Goal: Task Accomplishment & Management: Manage account settings

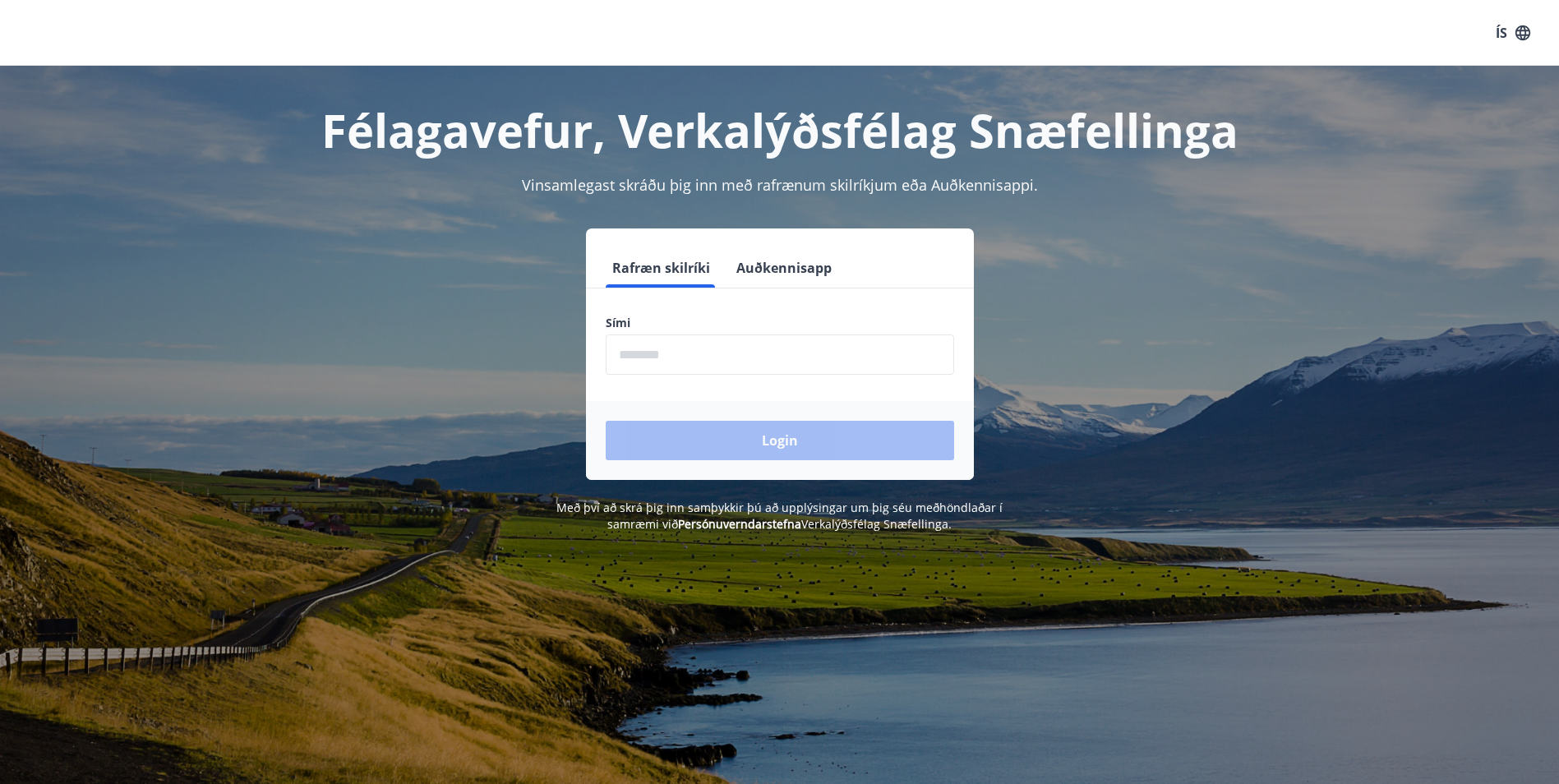
click at [697, 359] on input "phone" at bounding box center [780, 355] width 349 height 41
type input "********"
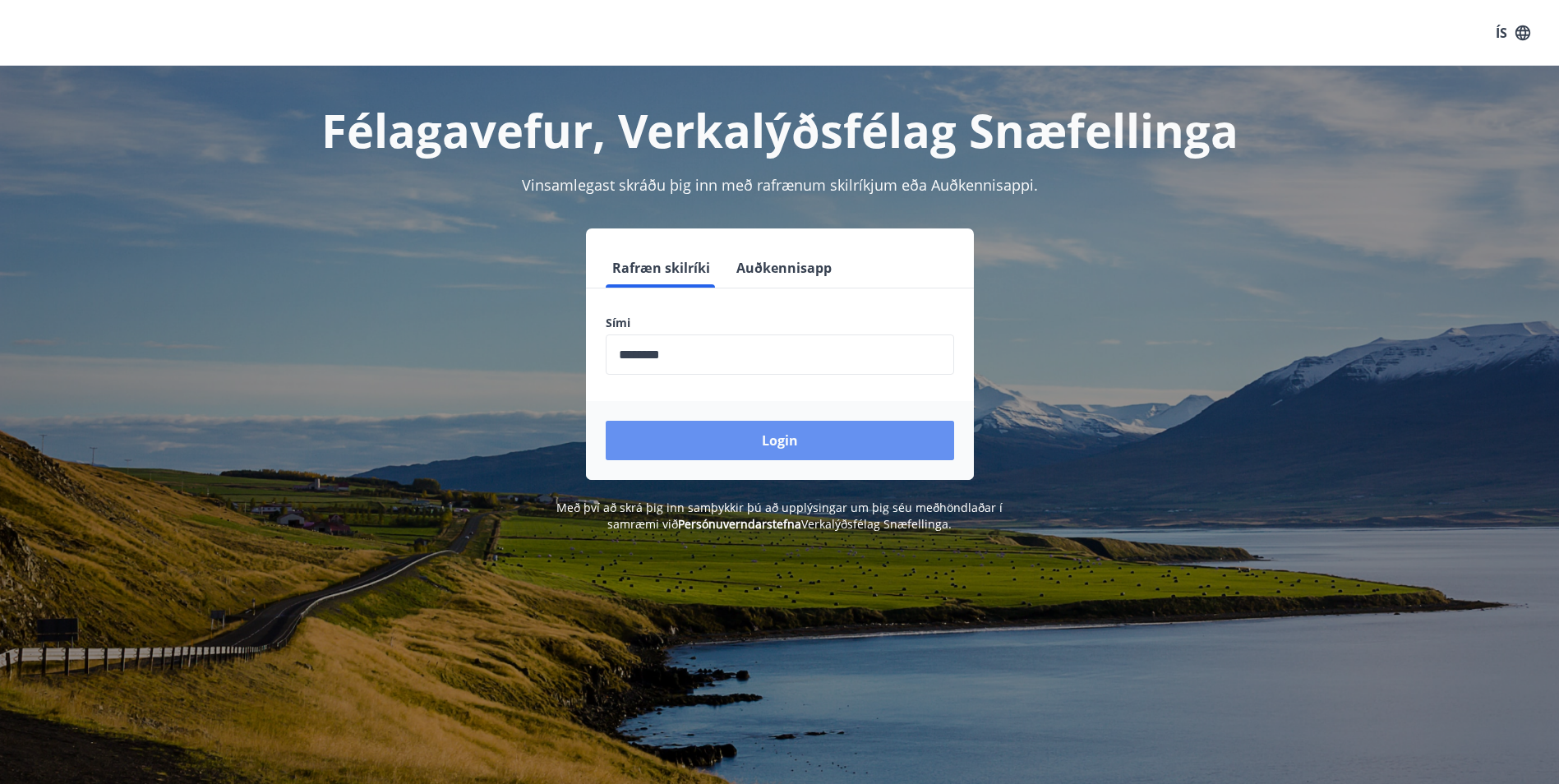
click at [767, 441] on button "Login" at bounding box center [780, 440] width 349 height 40
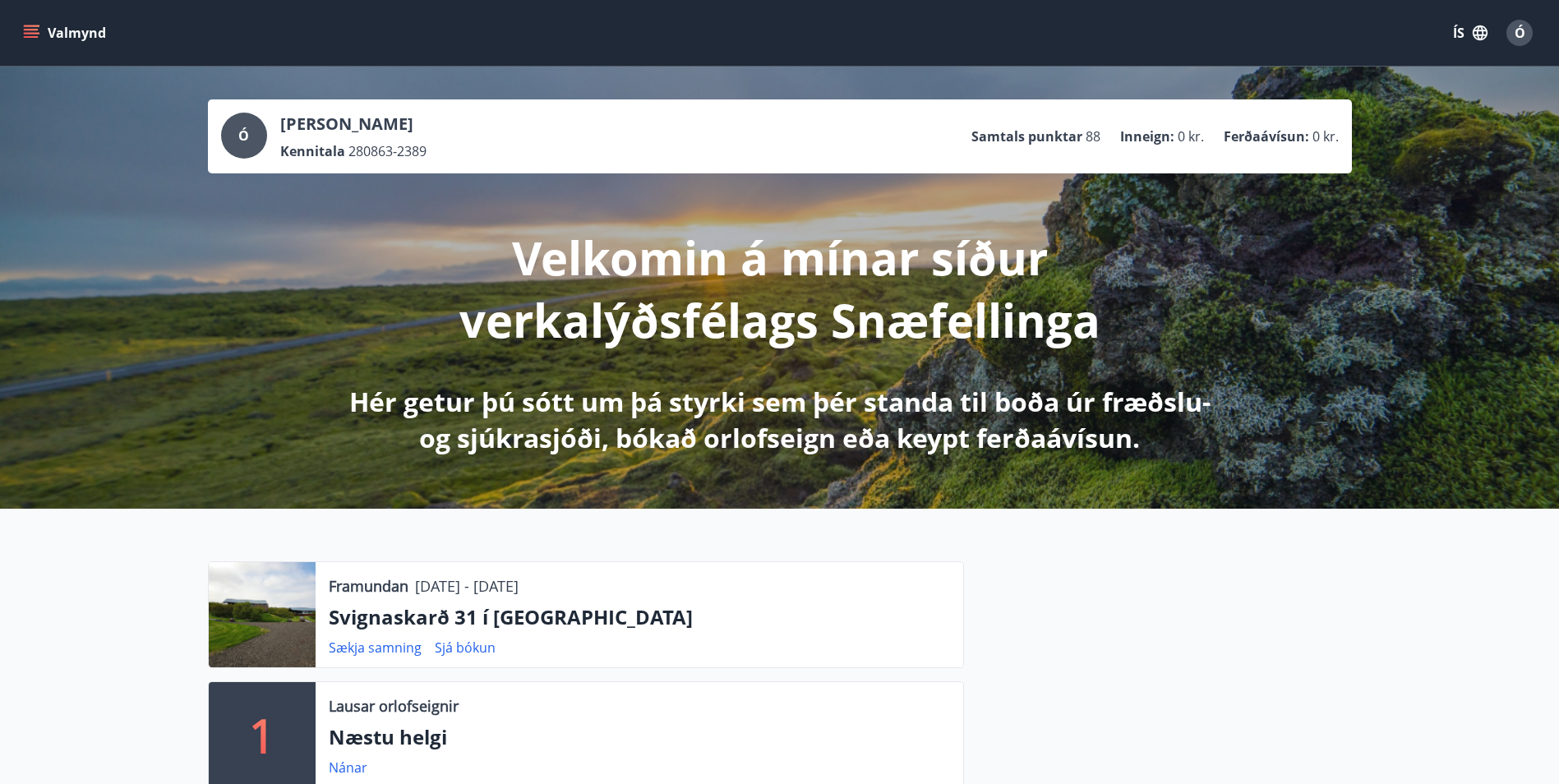
click at [28, 29] on icon "menu" at bounding box center [31, 30] width 15 height 2
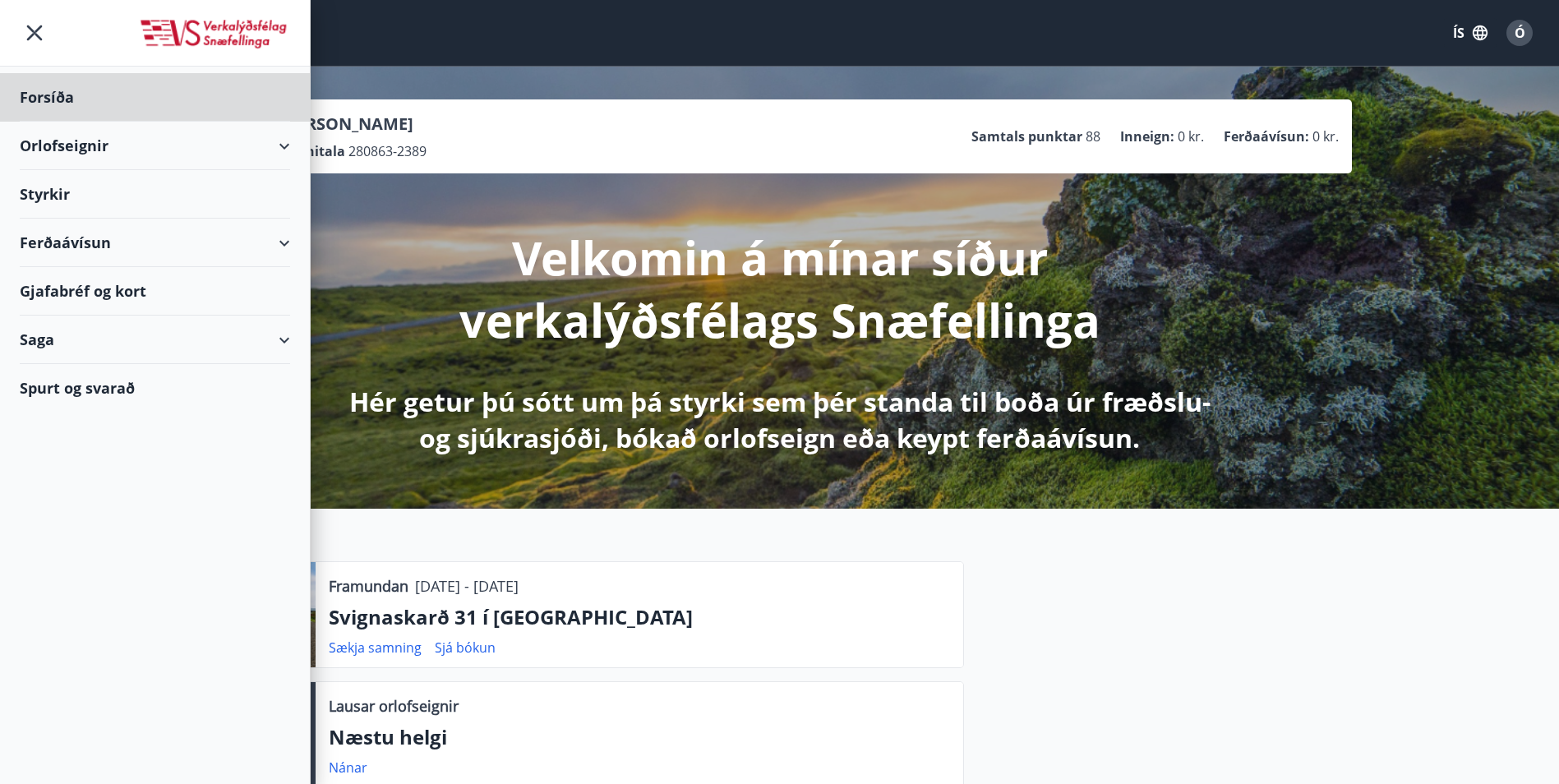
click at [45, 122] on div "Styrkir" at bounding box center [154, 97] width 270 height 48
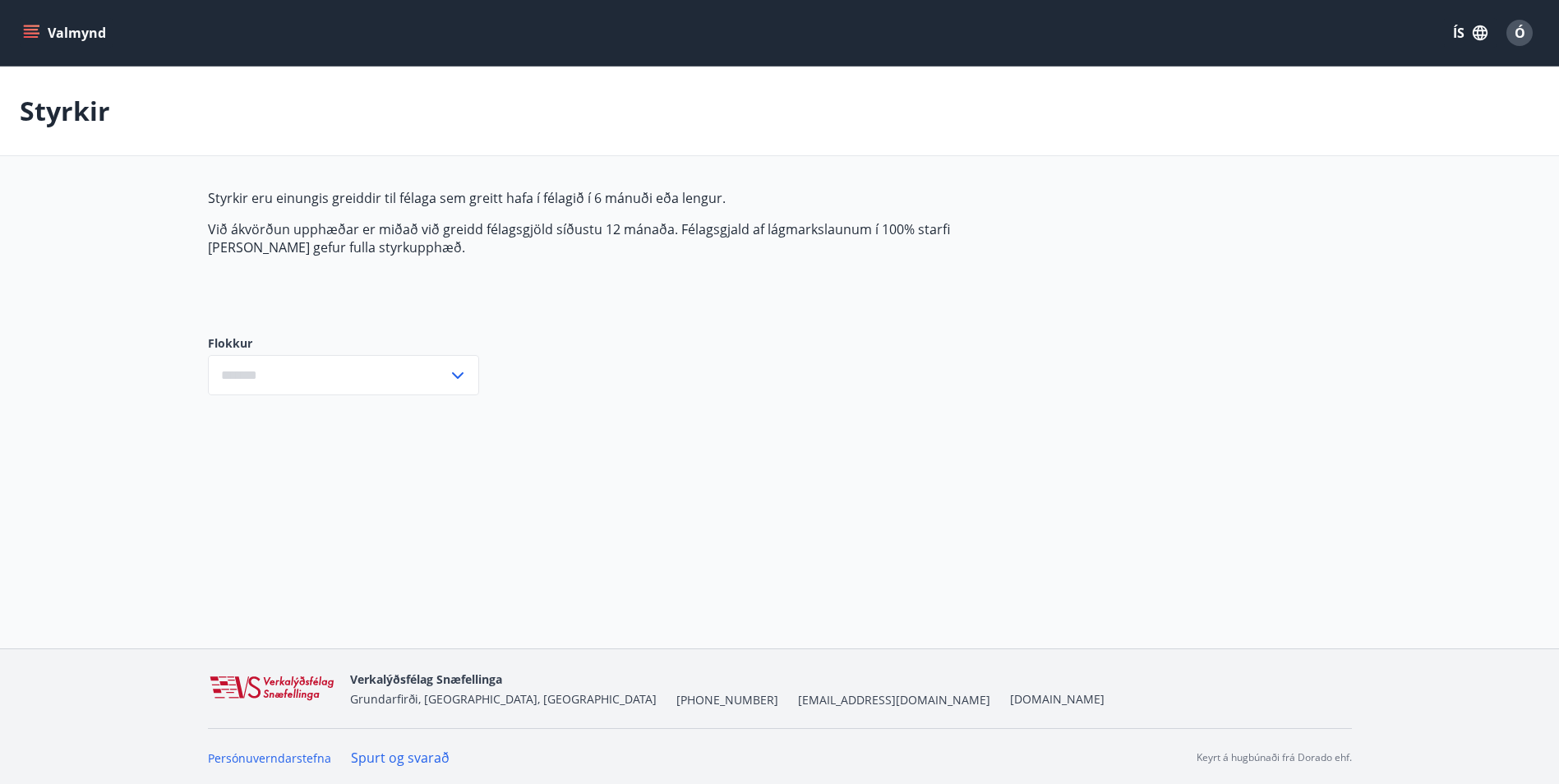
type input "***"
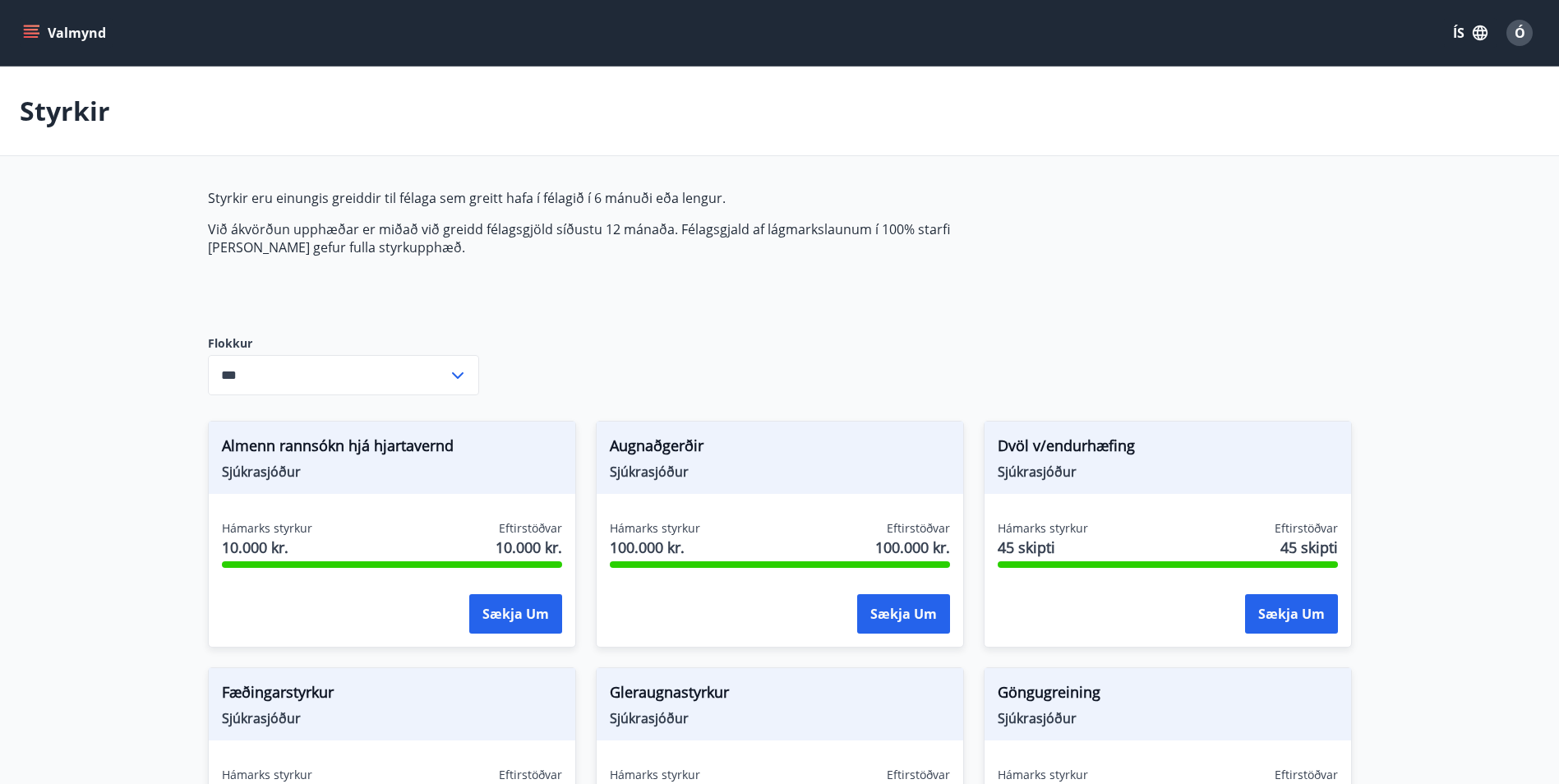
click at [461, 370] on icon at bounding box center [457, 374] width 19 height 19
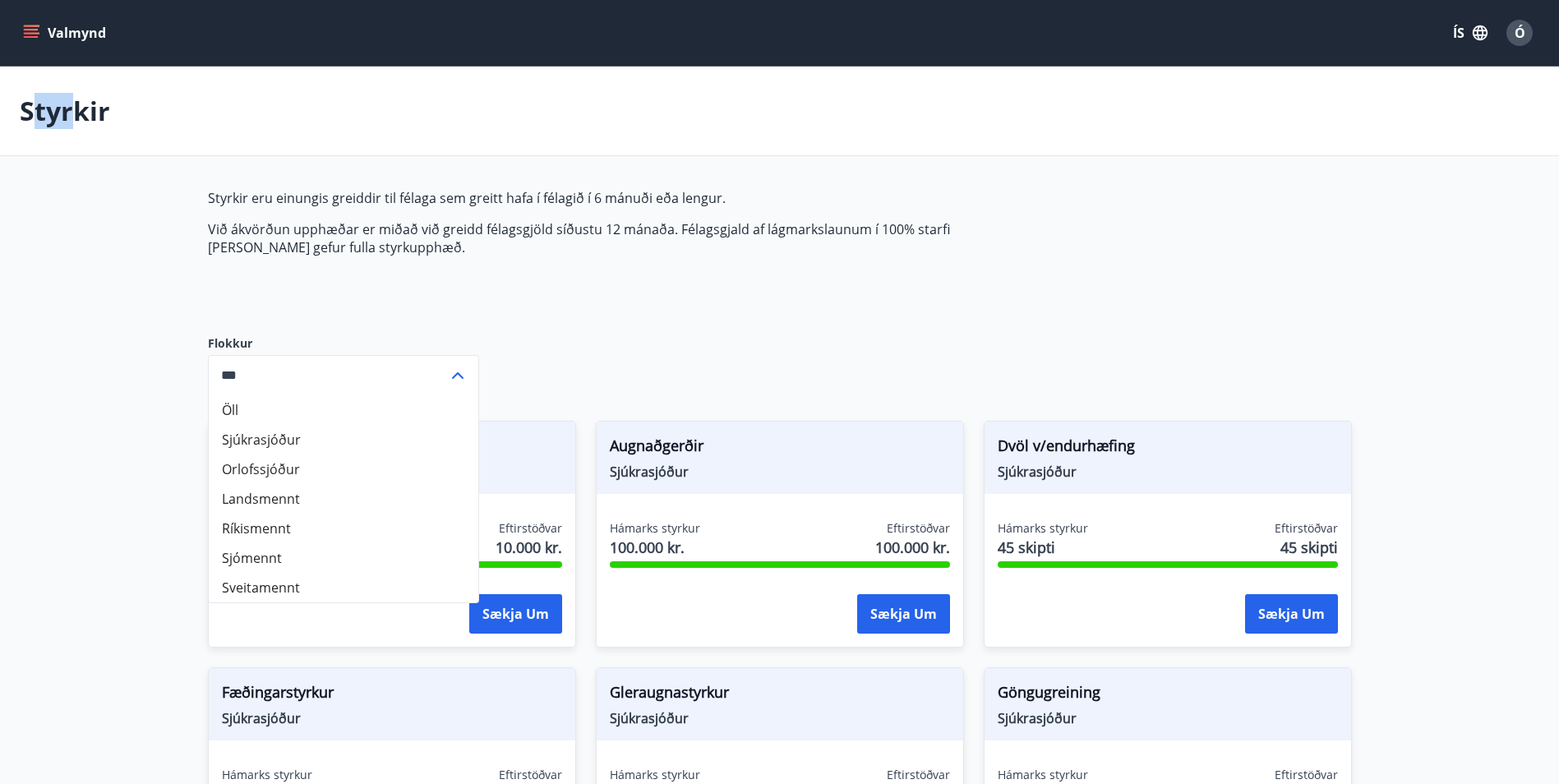
click at [30, 109] on p "Styrkir" at bounding box center [65, 110] width 91 height 36
drag, startPoint x: 30, startPoint y: 109, endPoint x: 26, endPoint y: 29, distance: 80.1
click at [26, 29] on icon "menu" at bounding box center [31, 30] width 15 height 2
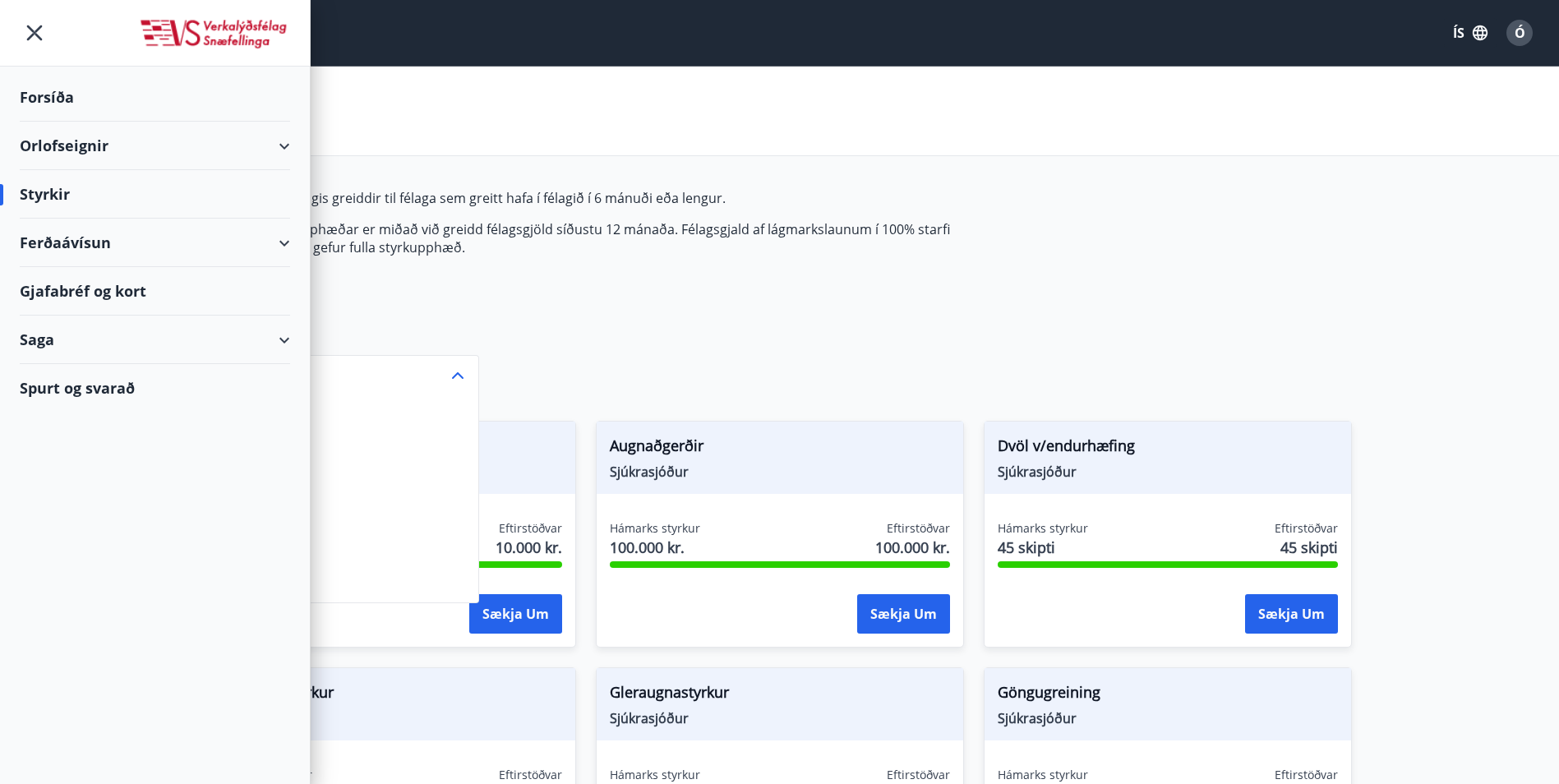
click at [55, 144] on div "Orlofseignir" at bounding box center [154, 146] width 270 height 48
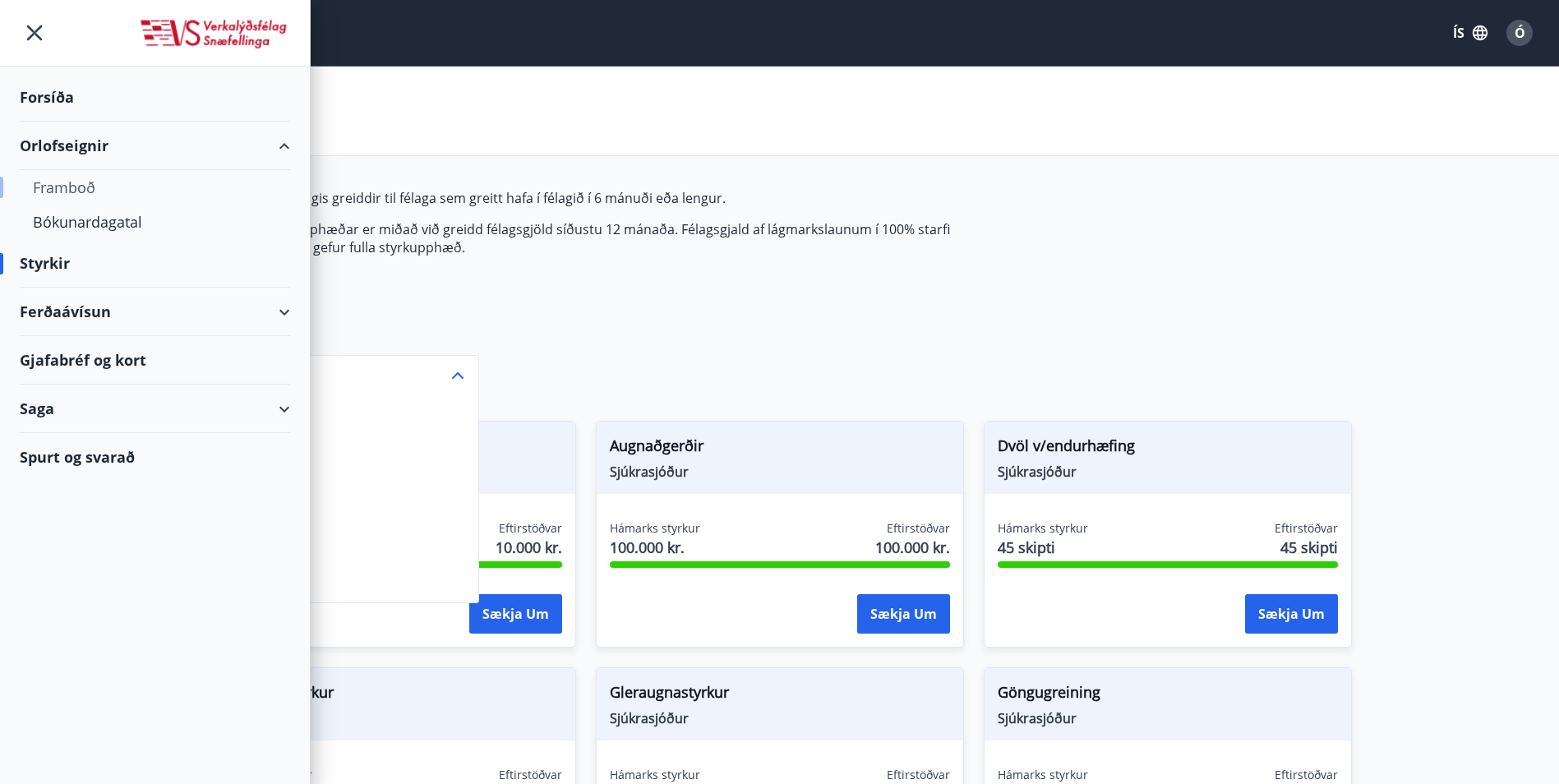
click at [67, 190] on div "Framboð" at bounding box center [155, 187] width 244 height 34
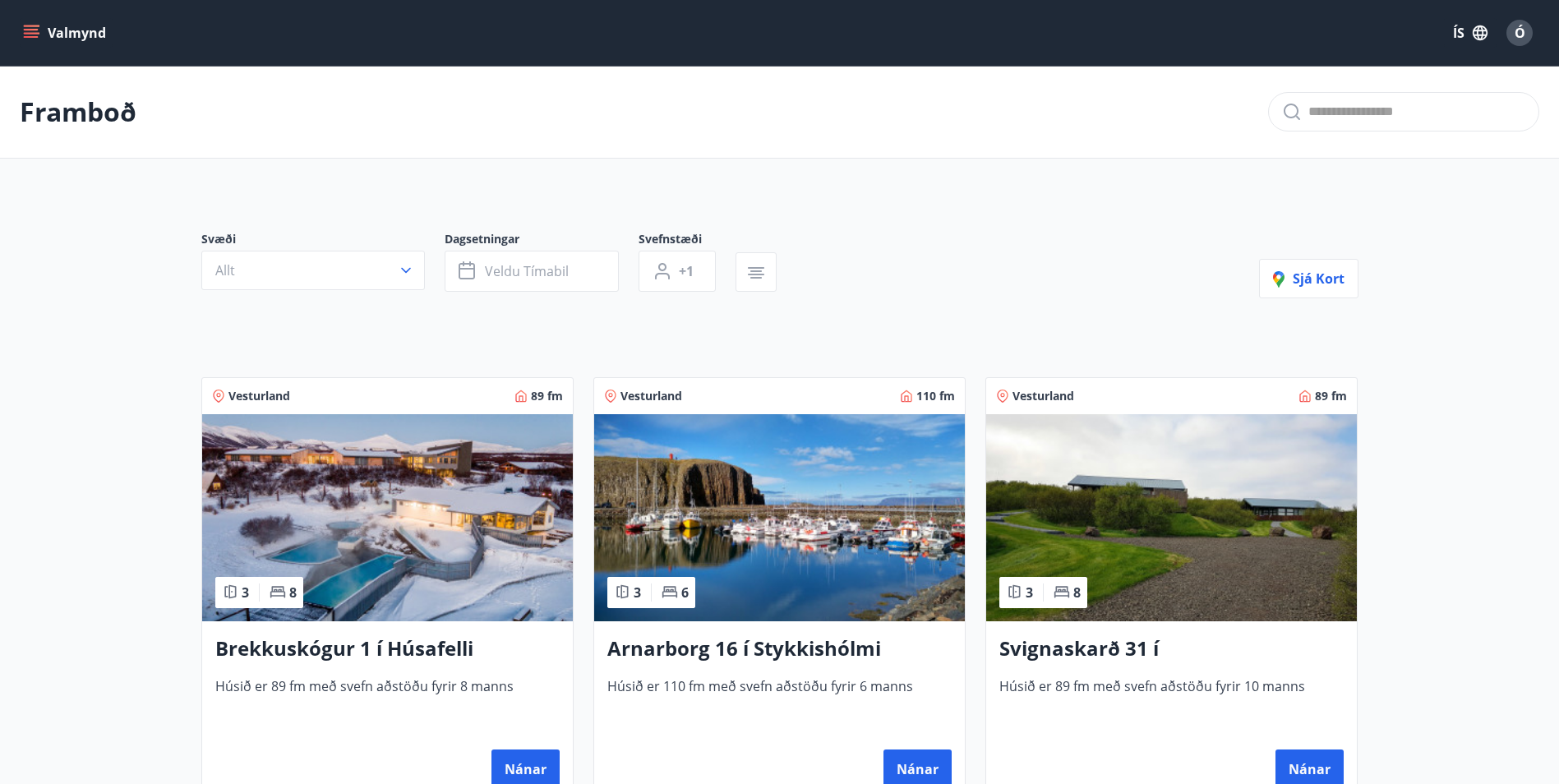
click at [30, 33] on icon "menu" at bounding box center [33, 33] width 18 height 2
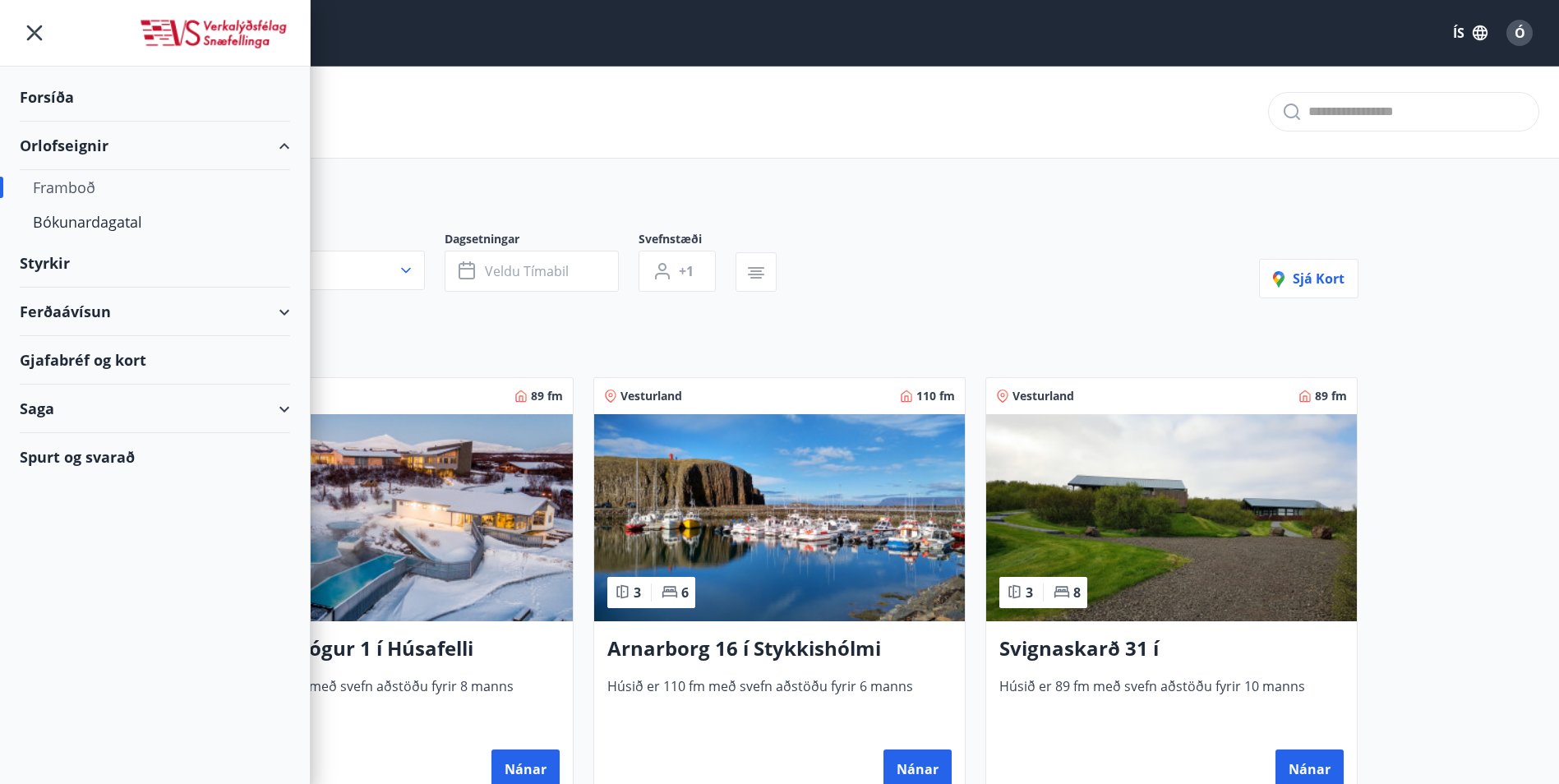
click at [33, 411] on div "Saga" at bounding box center [154, 409] width 270 height 48
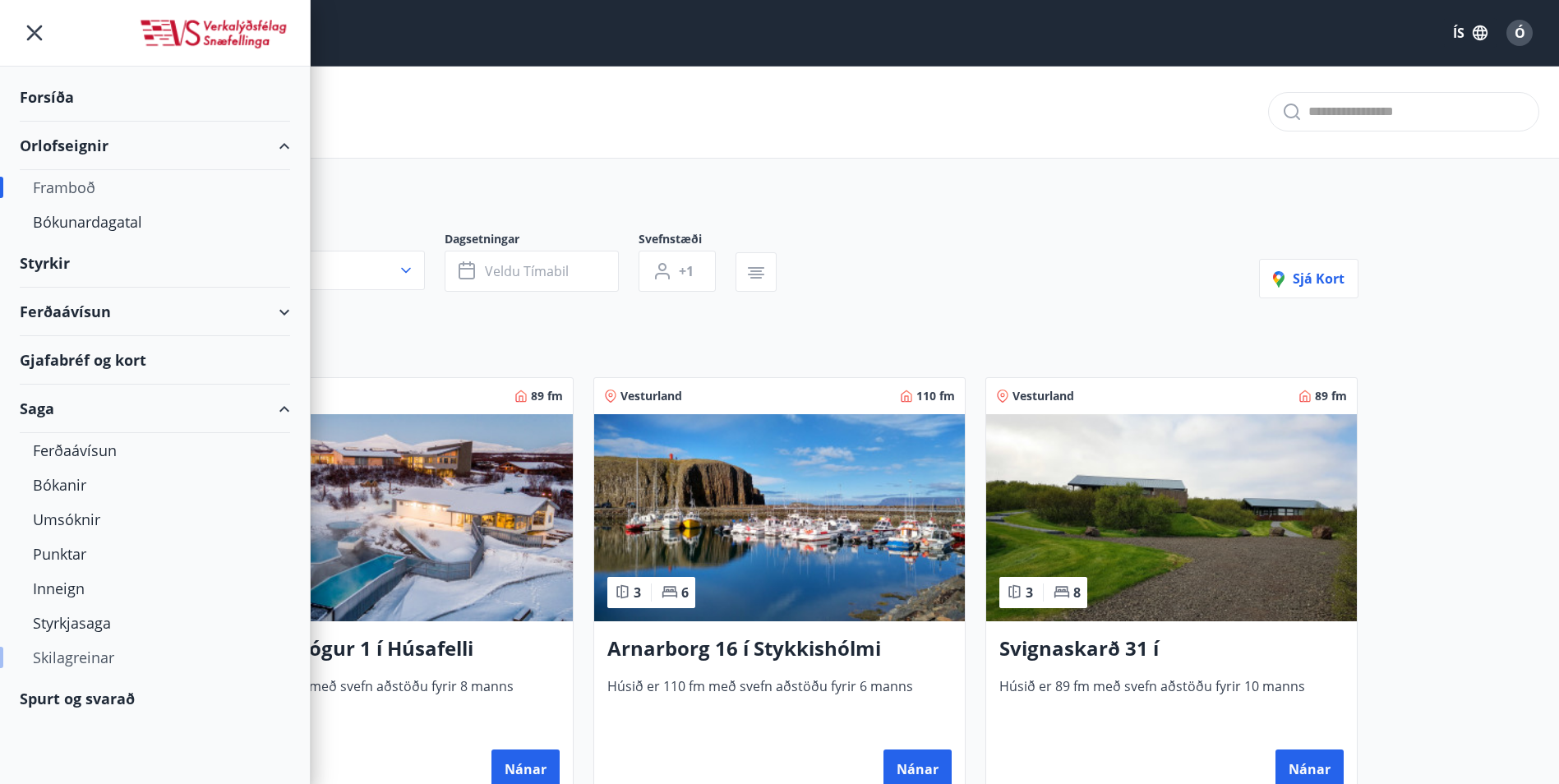
click at [81, 660] on div "Skilagreinar" at bounding box center [155, 656] width 244 height 34
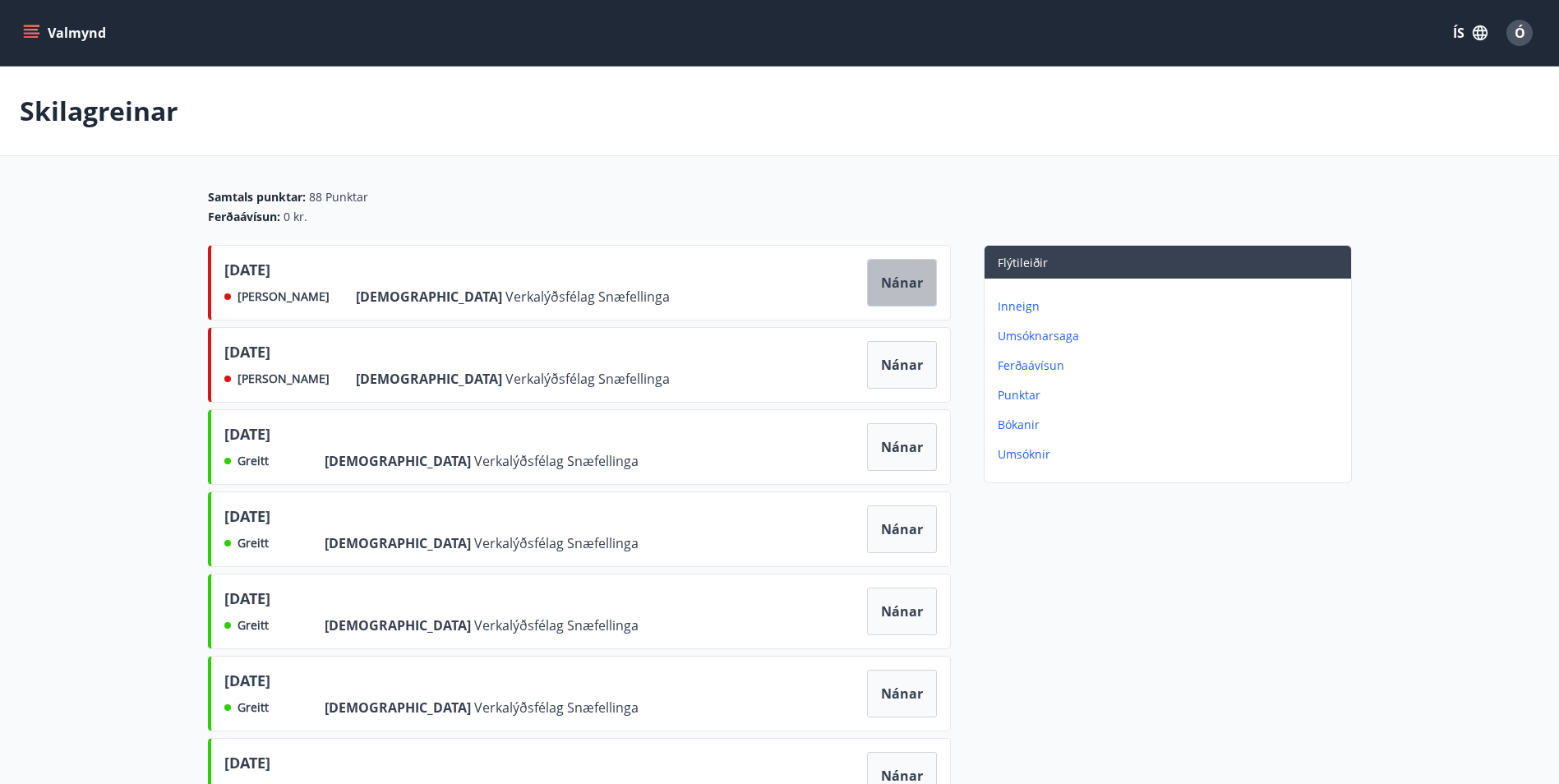
click at [897, 276] on button "Nánar" at bounding box center [902, 283] width 70 height 48
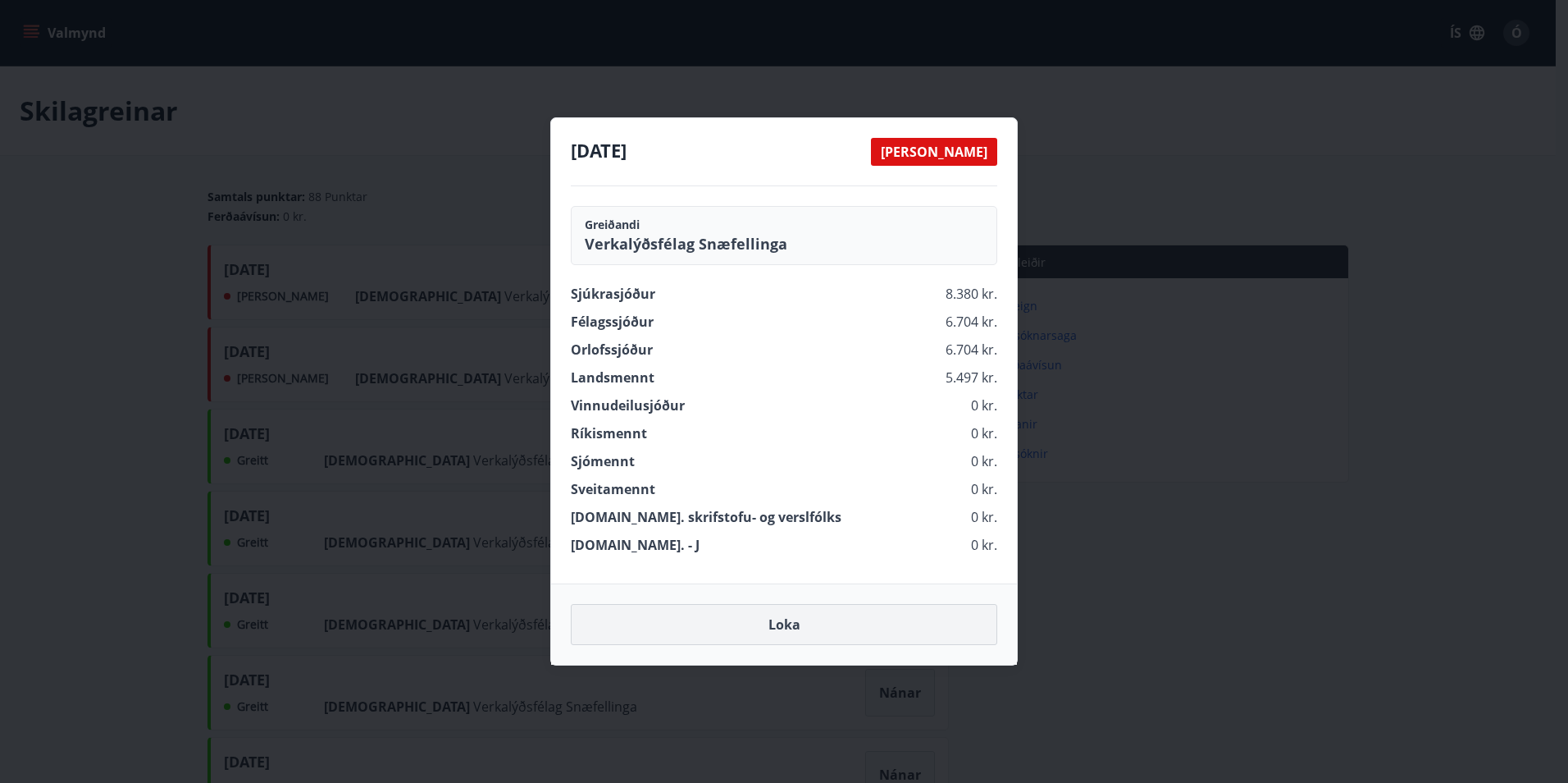
click at [792, 629] on button "Loka" at bounding box center [784, 624] width 426 height 41
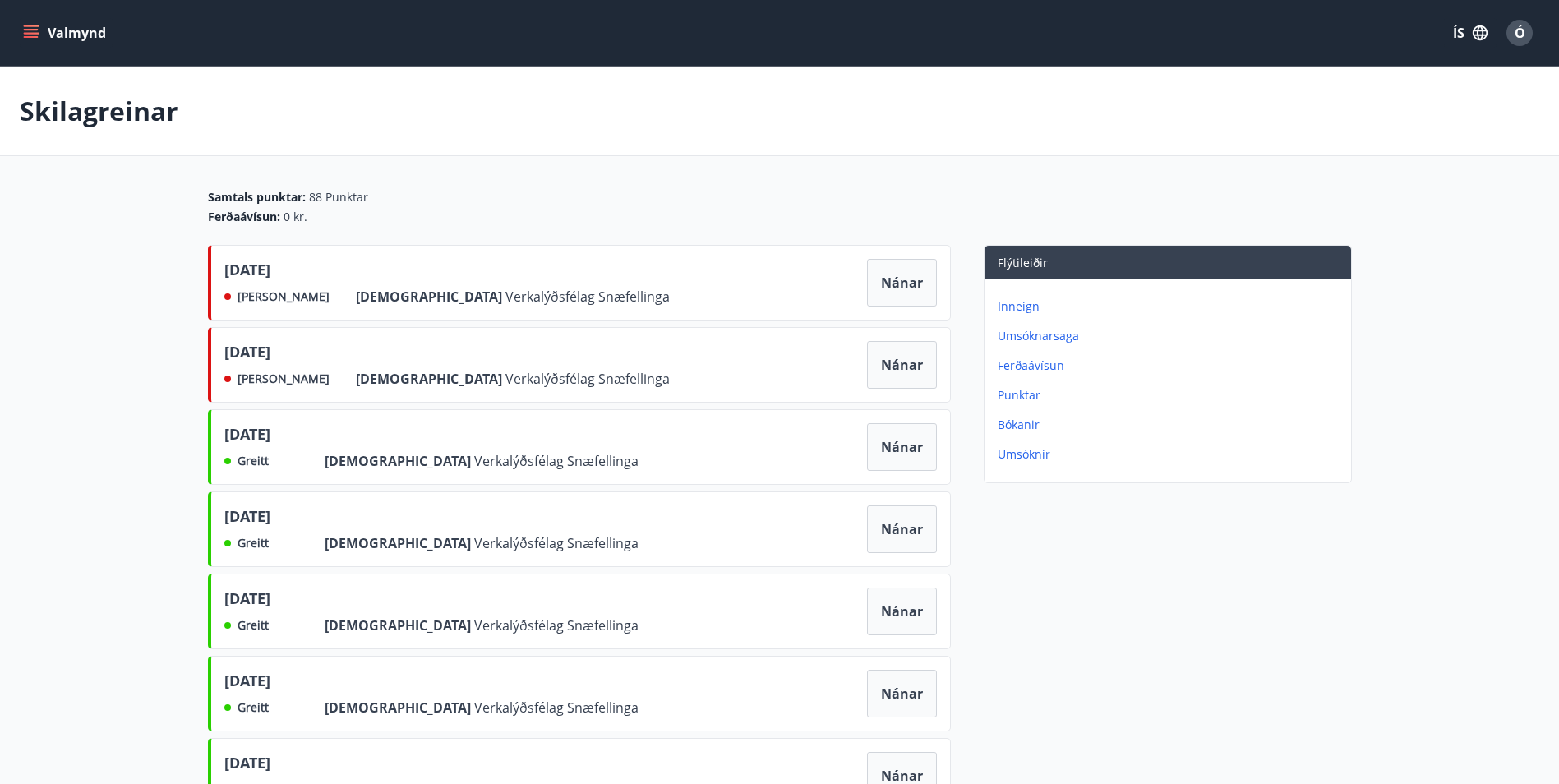
click at [24, 37] on icon "menu" at bounding box center [31, 37] width 15 height 2
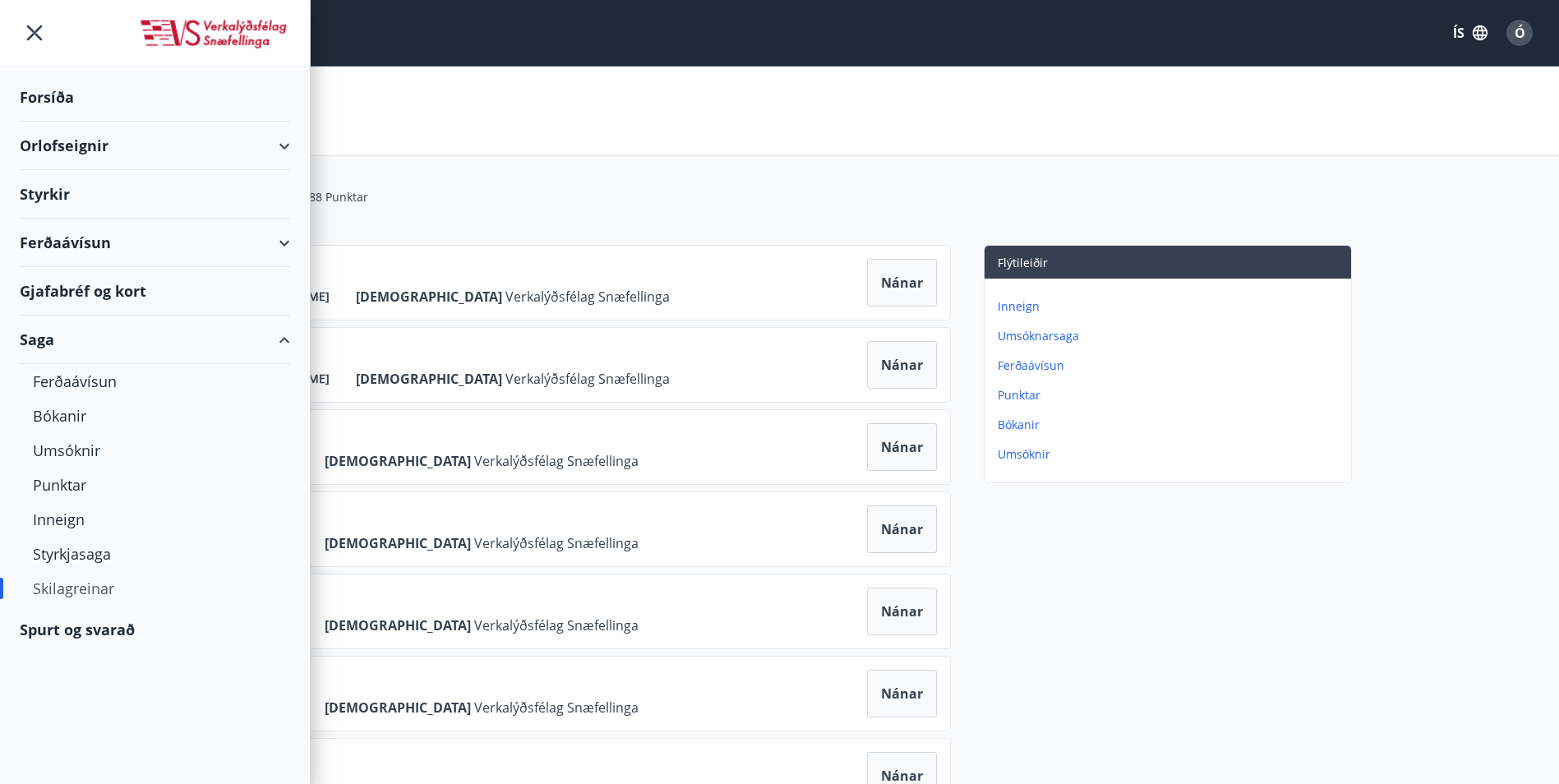
click at [501, 139] on div "Skilagreinar" at bounding box center [780, 111] width 1559 height 90
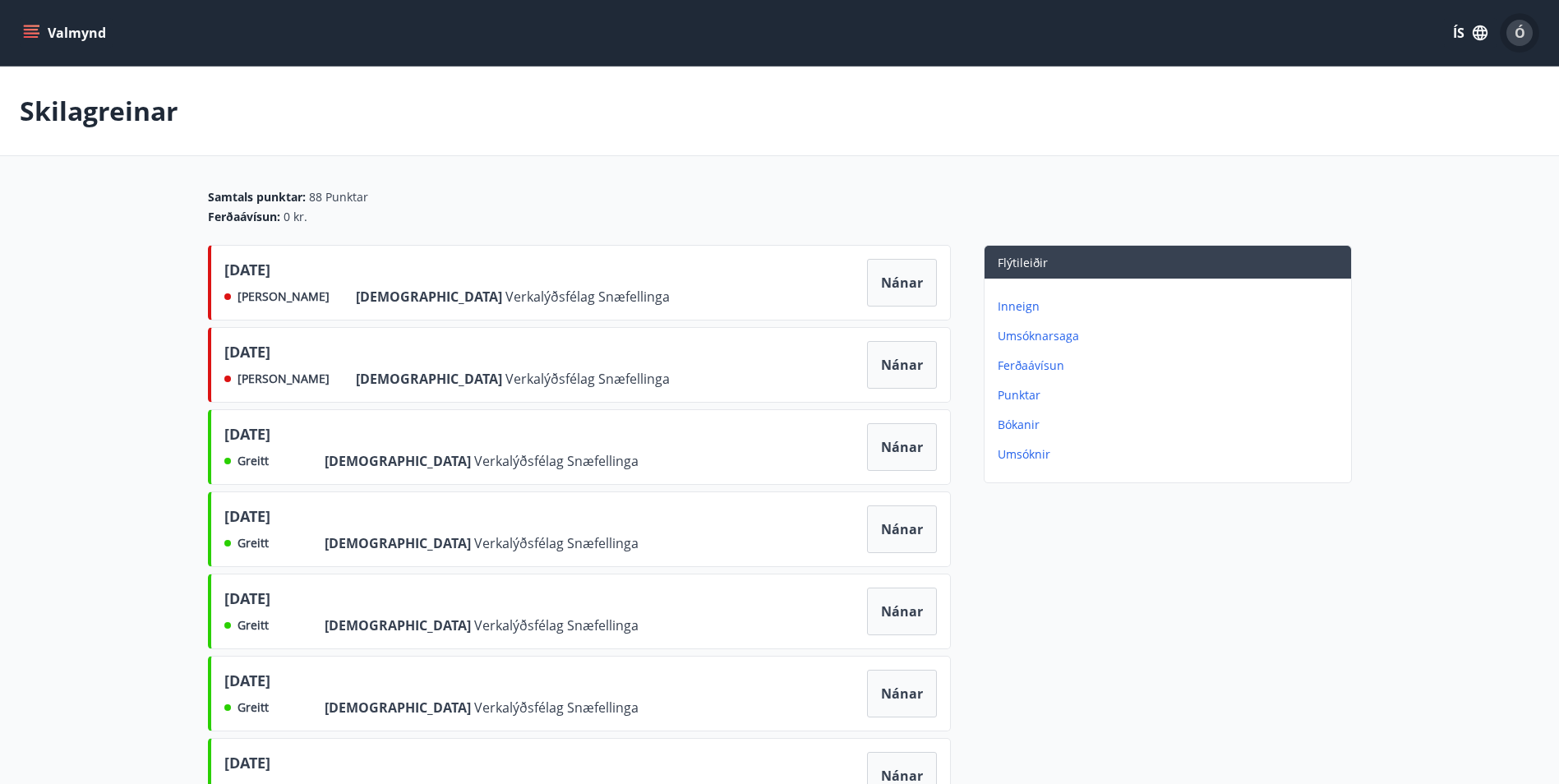
click at [1516, 33] on span "Ó" at bounding box center [1520, 33] width 11 height 18
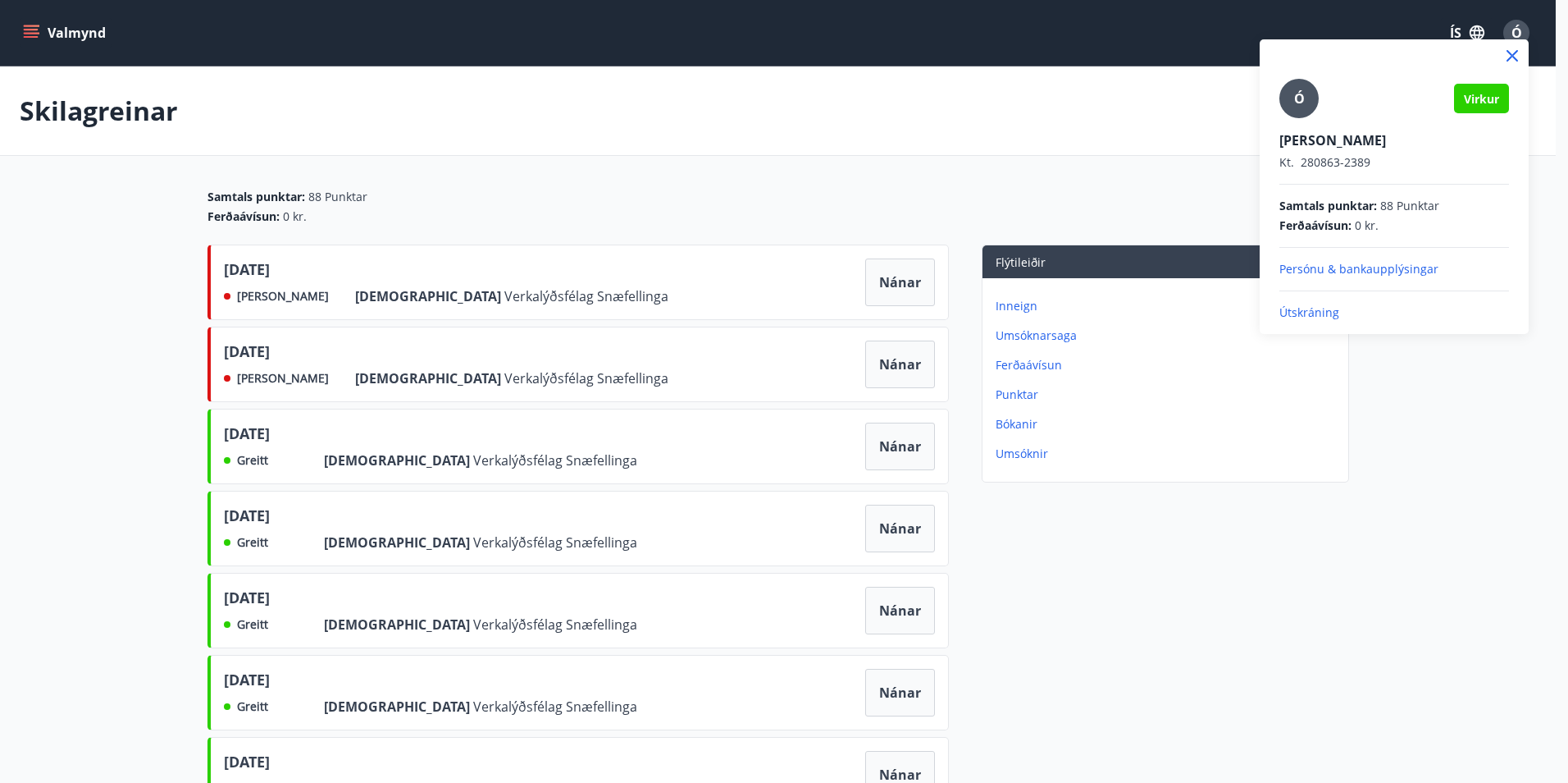
click at [1053, 334] on div at bounding box center [784, 392] width 1568 height 783
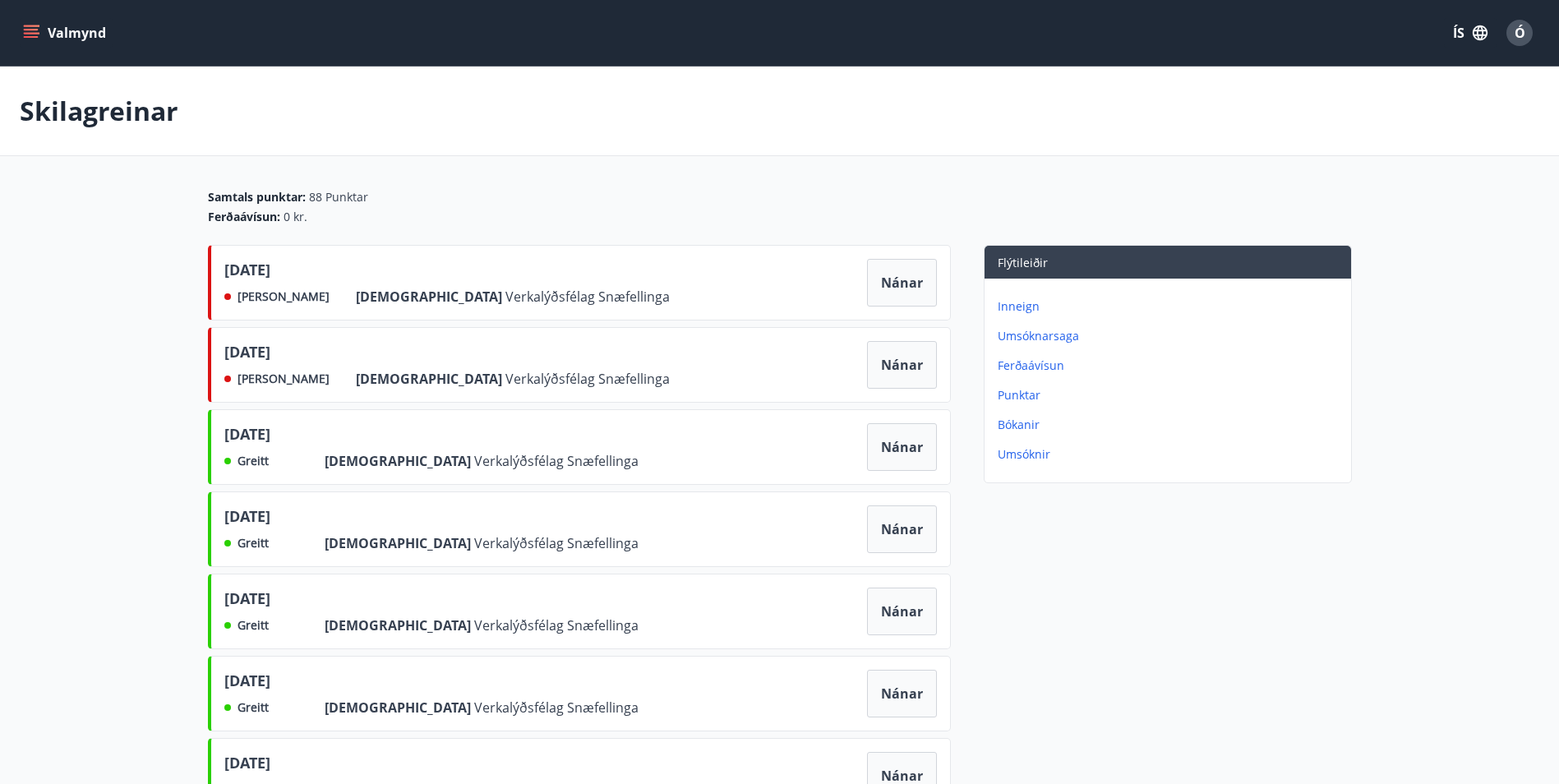
click at [1055, 335] on p "Umsóknarsaga" at bounding box center [1171, 337] width 347 height 17
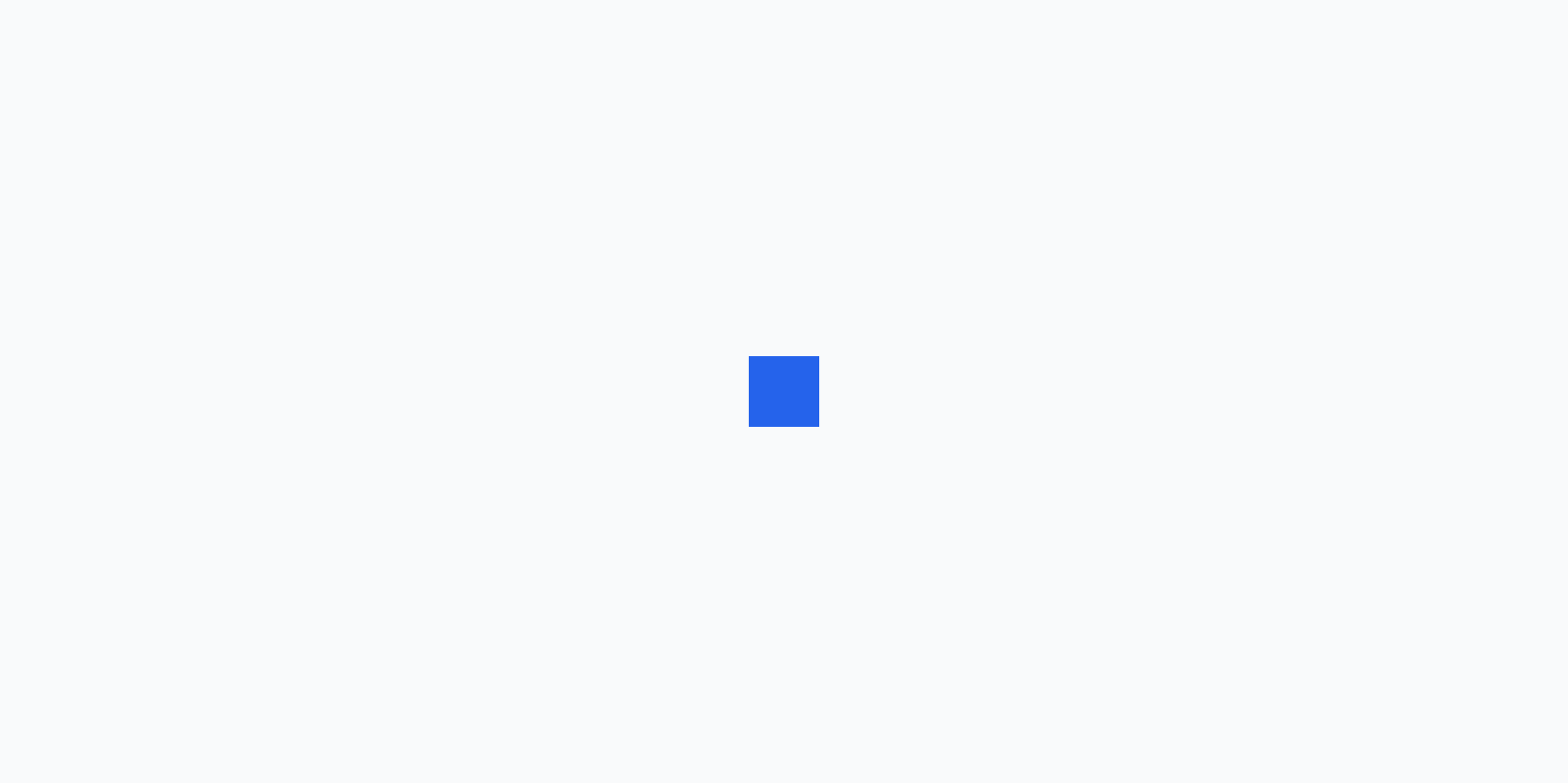
click at [1053, 334] on div at bounding box center [784, 392] width 1568 height 783
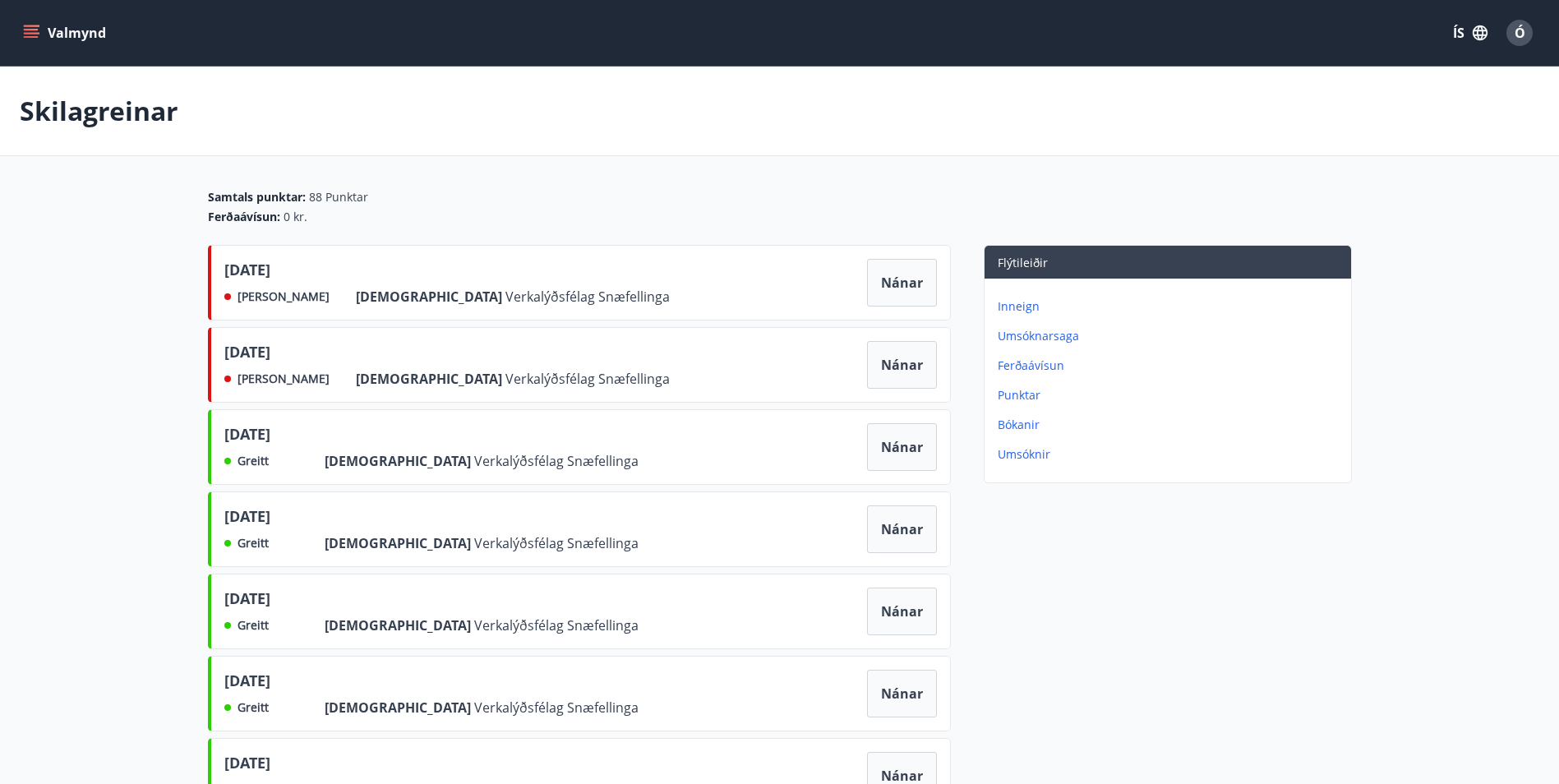
click at [31, 25] on icon "menu" at bounding box center [31, 33] width 17 height 17
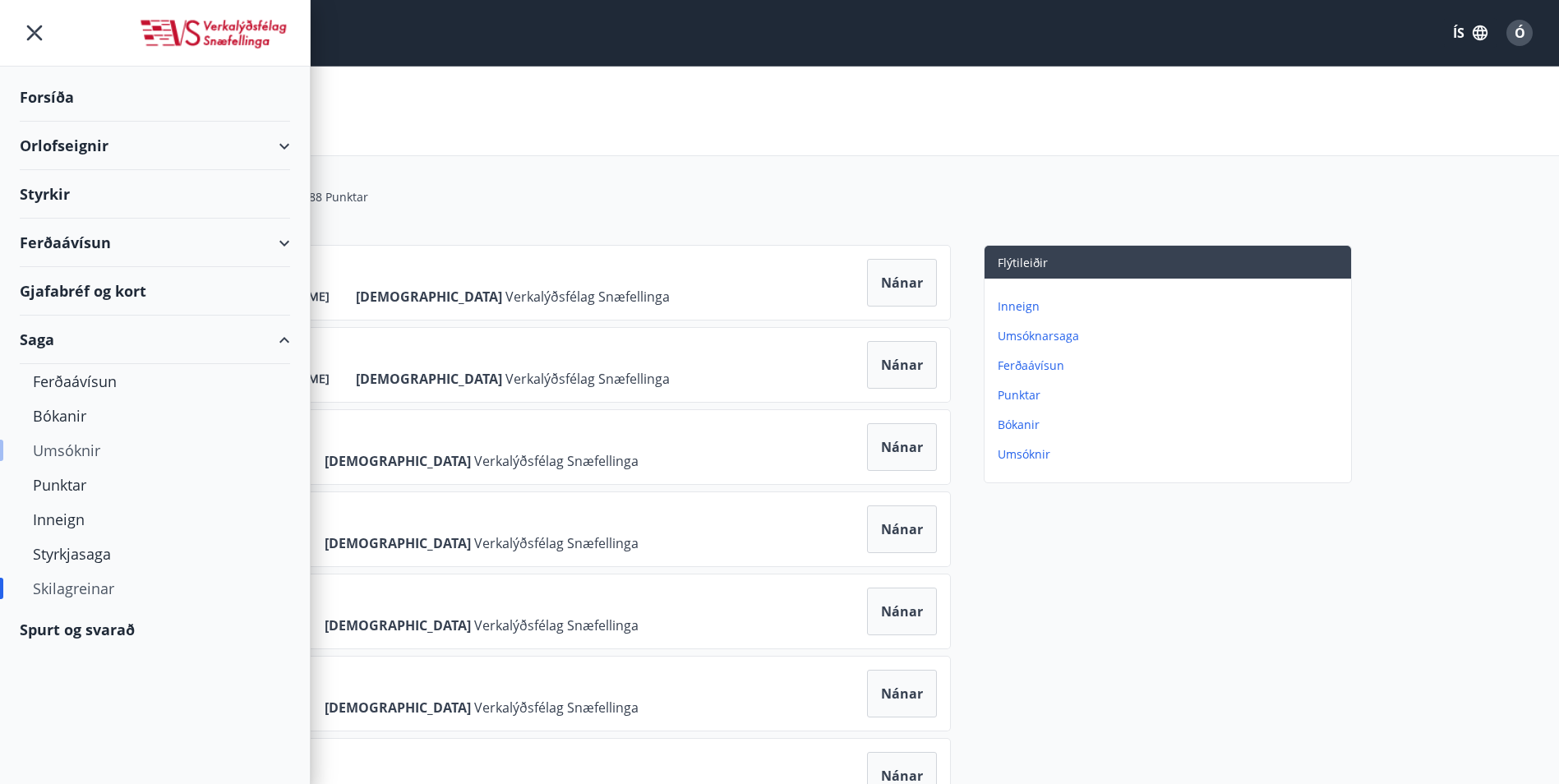
click at [89, 448] on div "Umsóknir" at bounding box center [155, 449] width 244 height 34
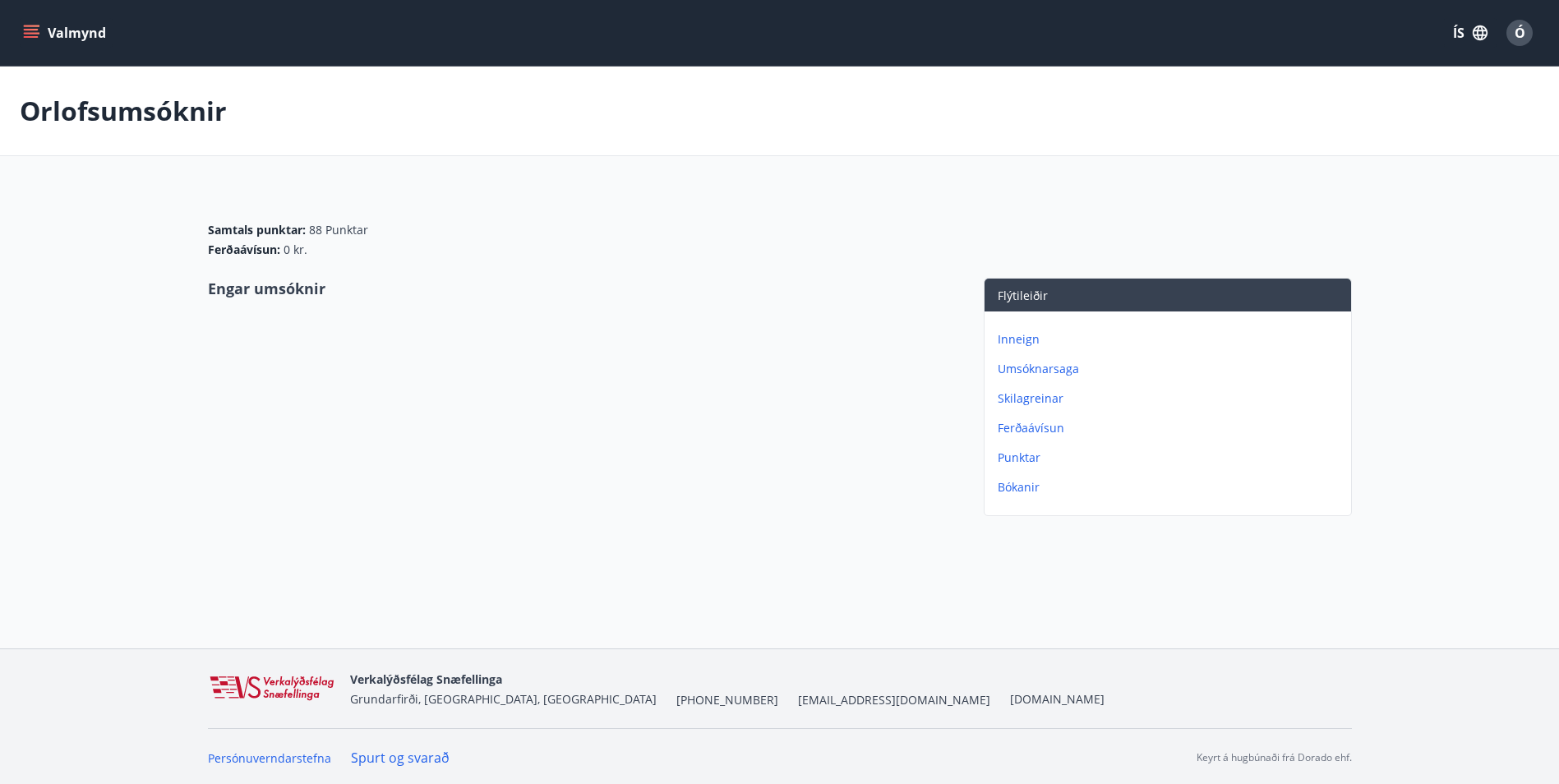
click at [1025, 481] on p "Bókanir" at bounding box center [1171, 487] width 347 height 17
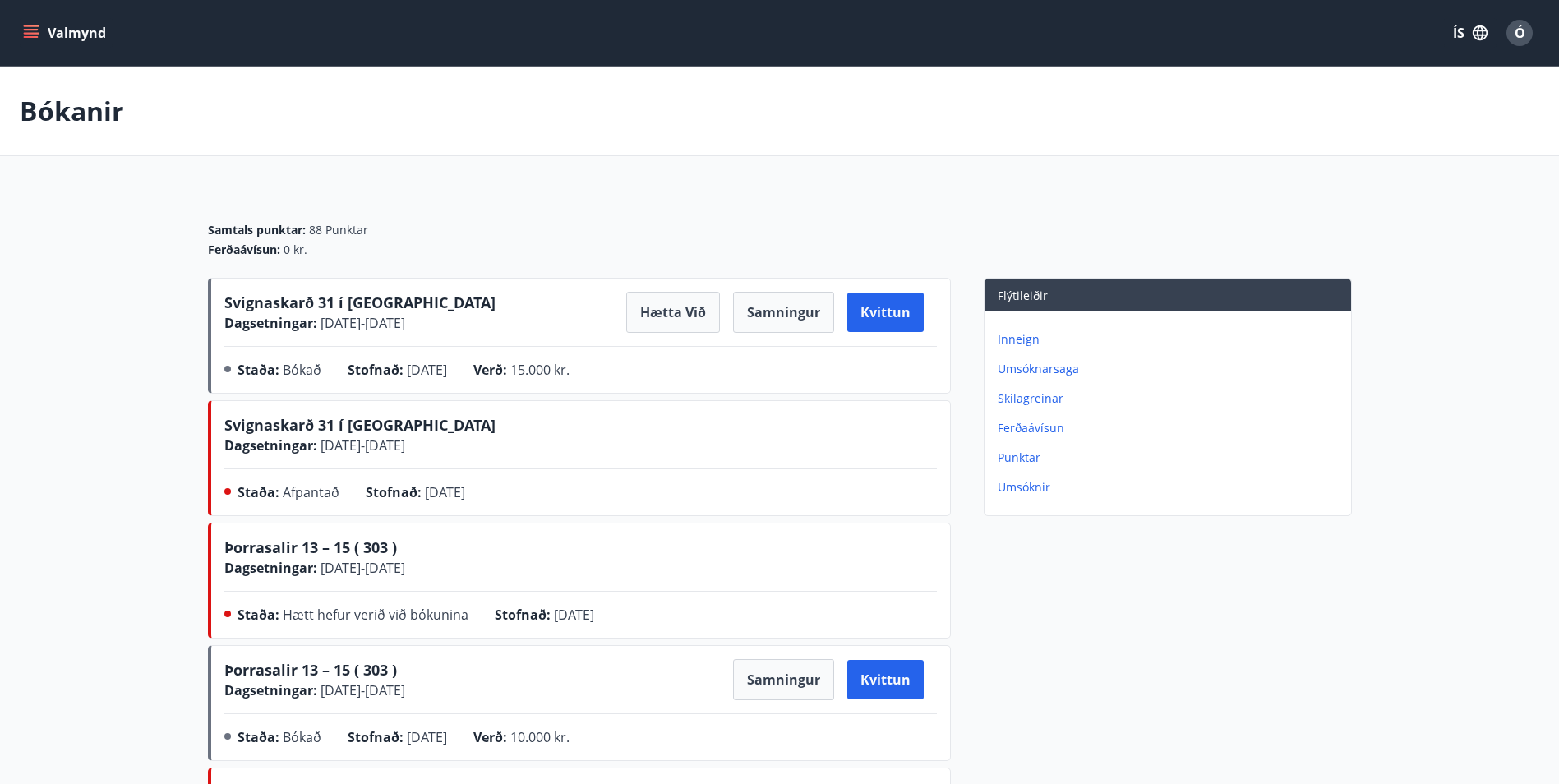
click at [24, 26] on icon "menu" at bounding box center [33, 27] width 18 height 2
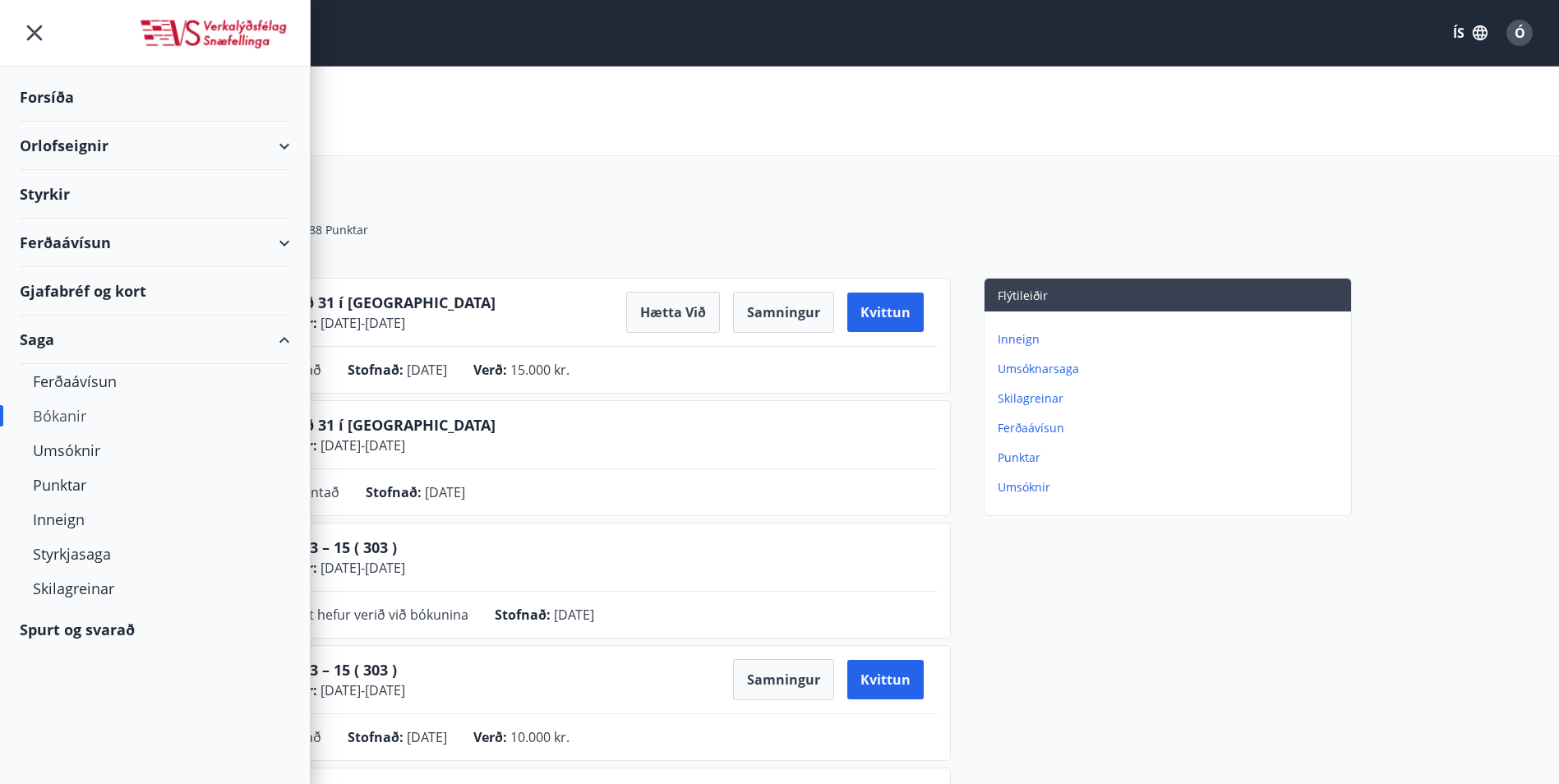
click at [705, 132] on div "Bókanir" at bounding box center [780, 111] width 1559 height 90
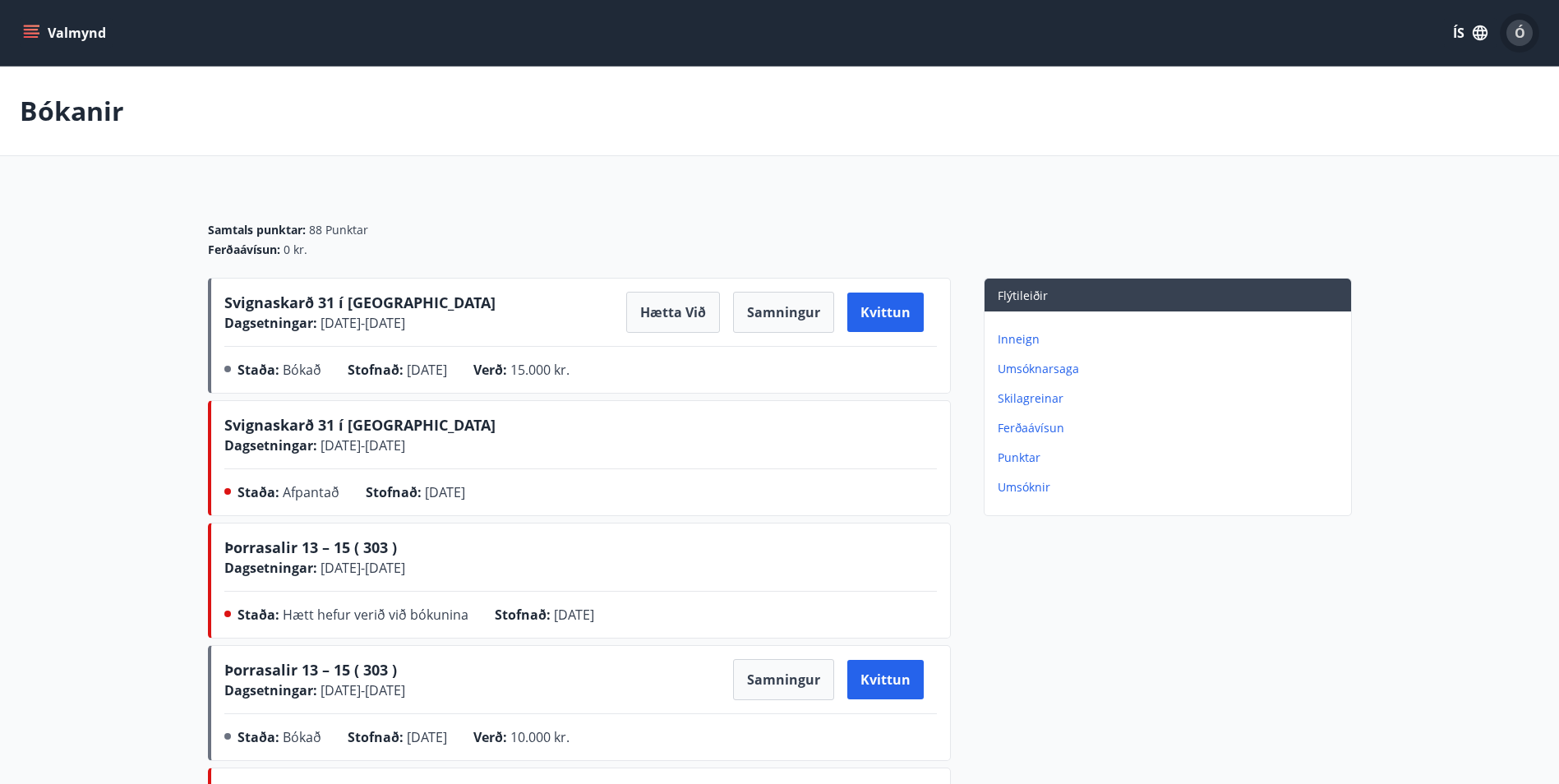
click at [1516, 31] on span "Ó" at bounding box center [1520, 33] width 11 height 18
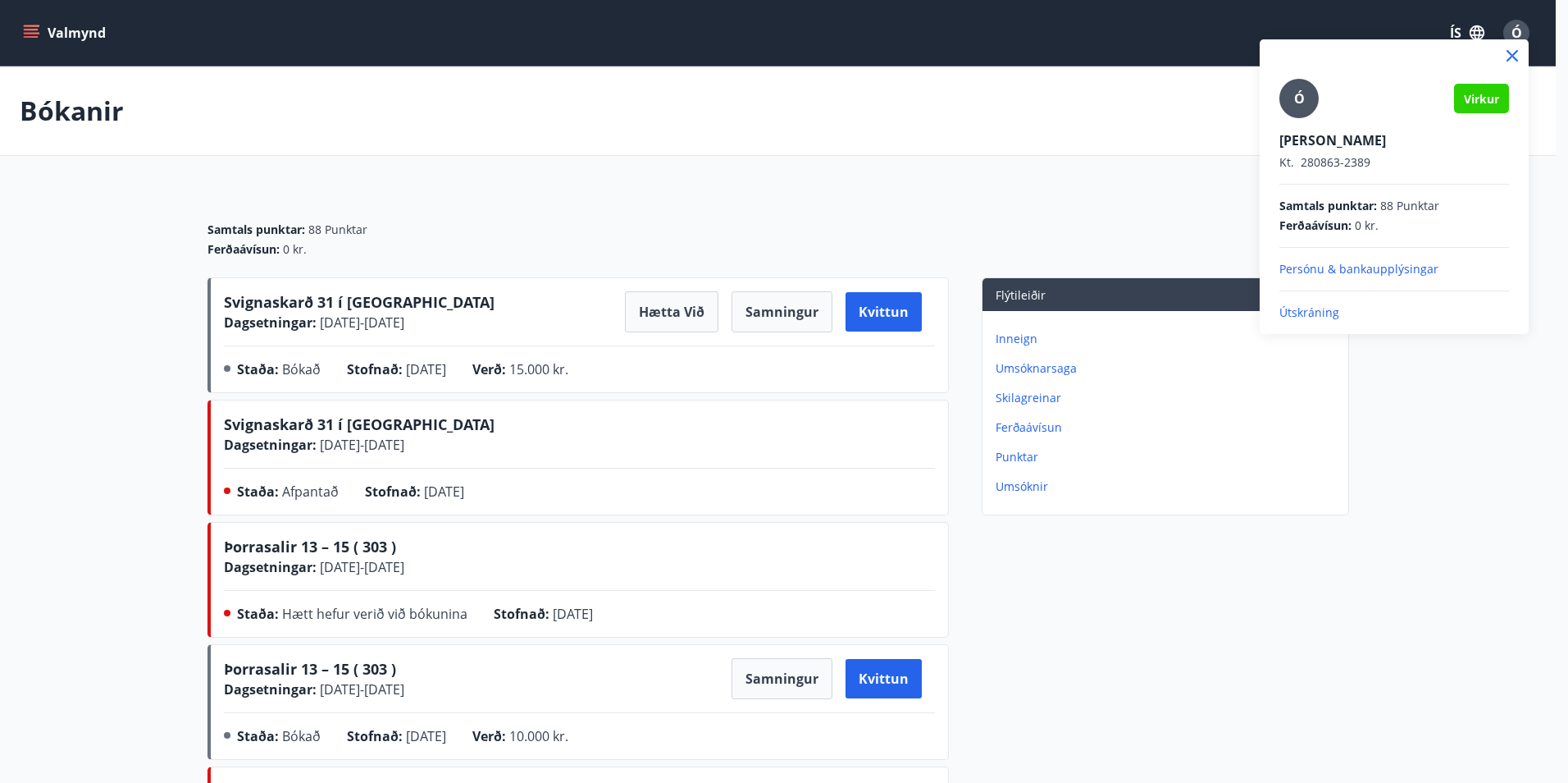
click at [1314, 318] on p "Útskráning" at bounding box center [1394, 313] width 230 height 17
